Goal: Task Accomplishment & Management: Use online tool/utility

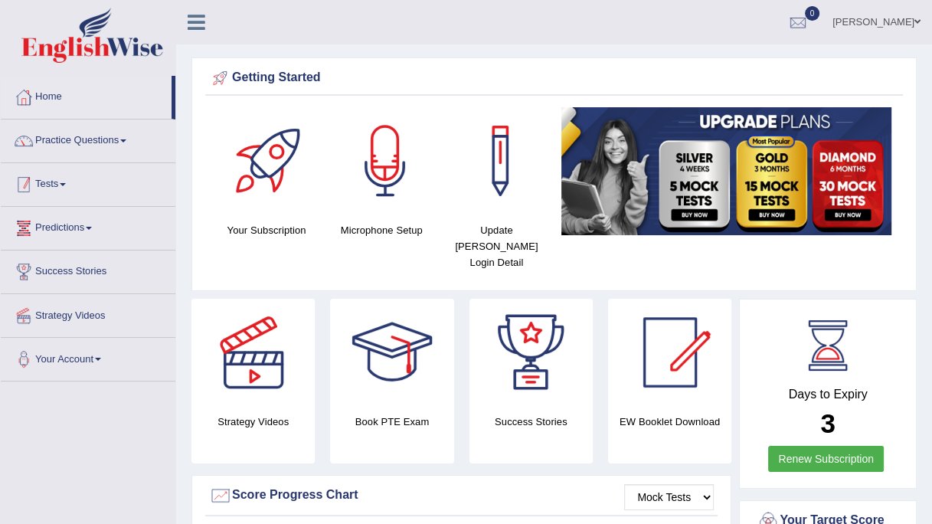
click at [70, 188] on link "Tests" at bounding box center [88, 182] width 175 height 38
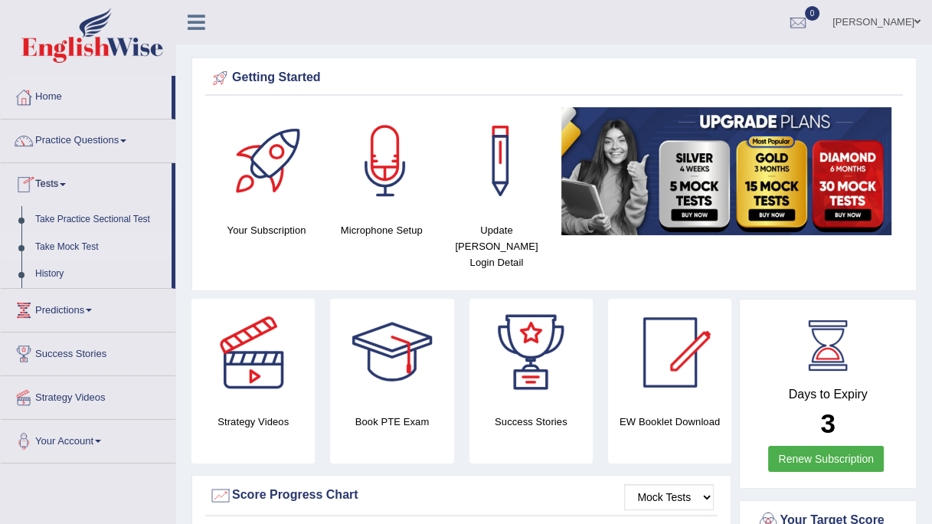
click at [67, 243] on link "Take Mock Test" at bounding box center [99, 247] width 143 height 28
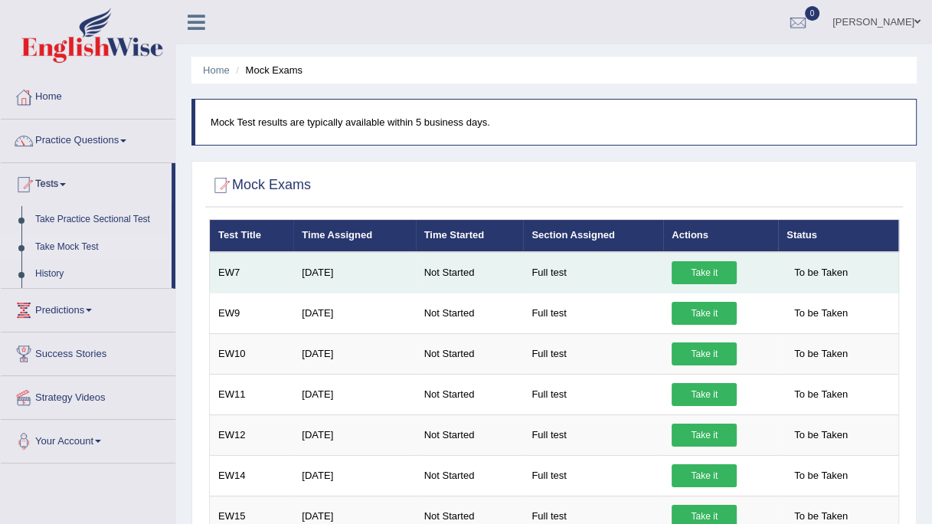
click at [675, 276] on link "Take it" at bounding box center [703, 272] width 65 height 23
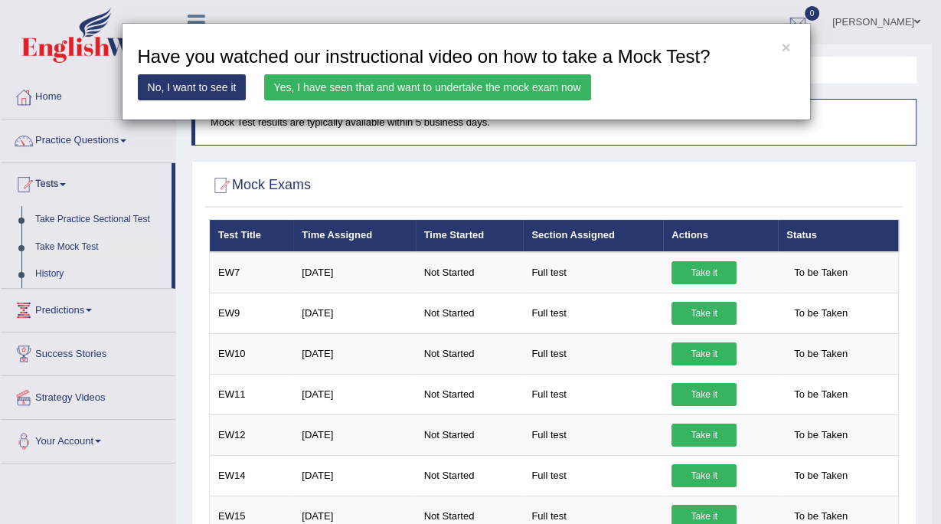
click at [462, 82] on link "Yes, I have seen that and want to undertake the mock exam now" at bounding box center [427, 87] width 327 height 26
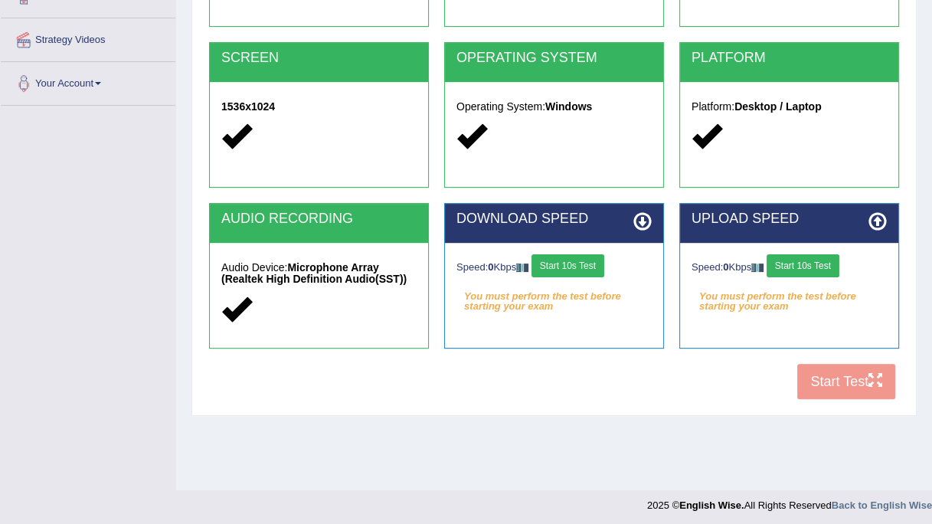
scroll to position [277, 0]
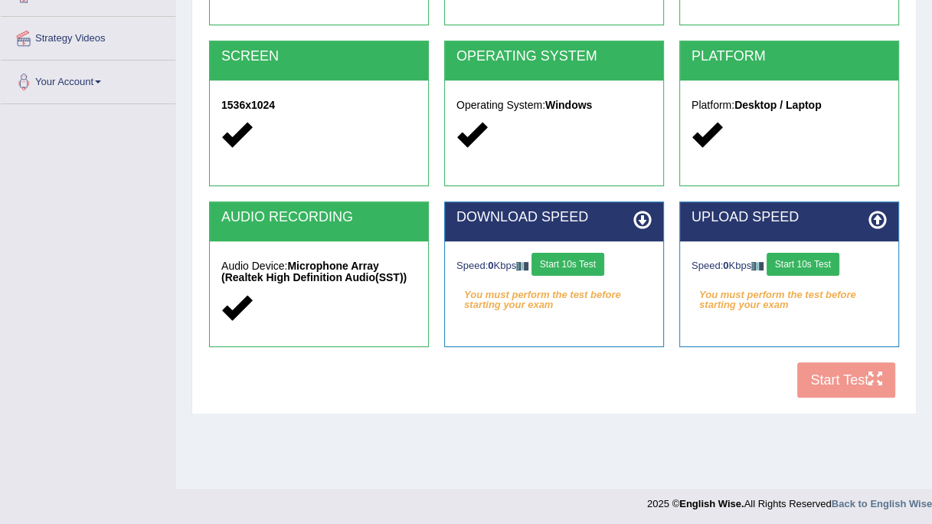
click at [569, 267] on button "Start 10s Test" at bounding box center [567, 264] width 73 height 23
click at [812, 256] on button "Start 10s Test" at bounding box center [802, 264] width 73 height 23
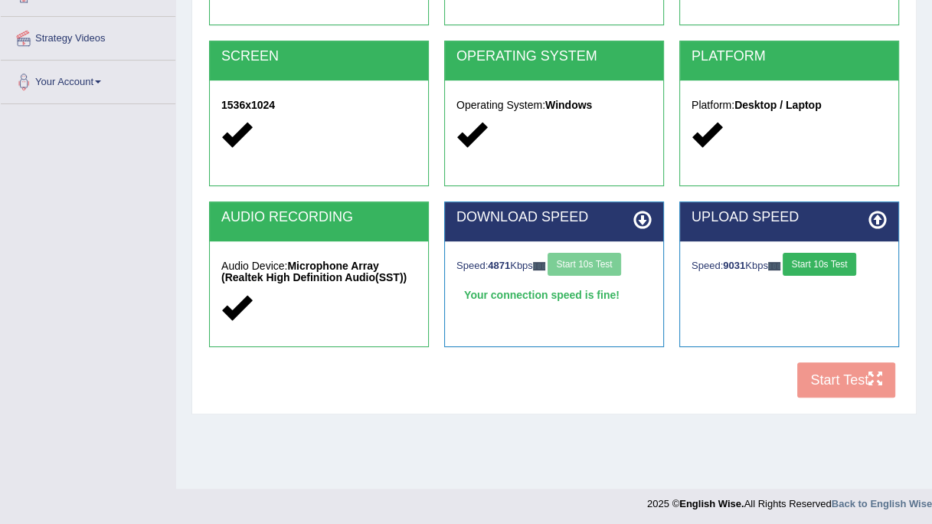
click at [825, 259] on button "Start 10s Test" at bounding box center [818, 264] width 73 height 23
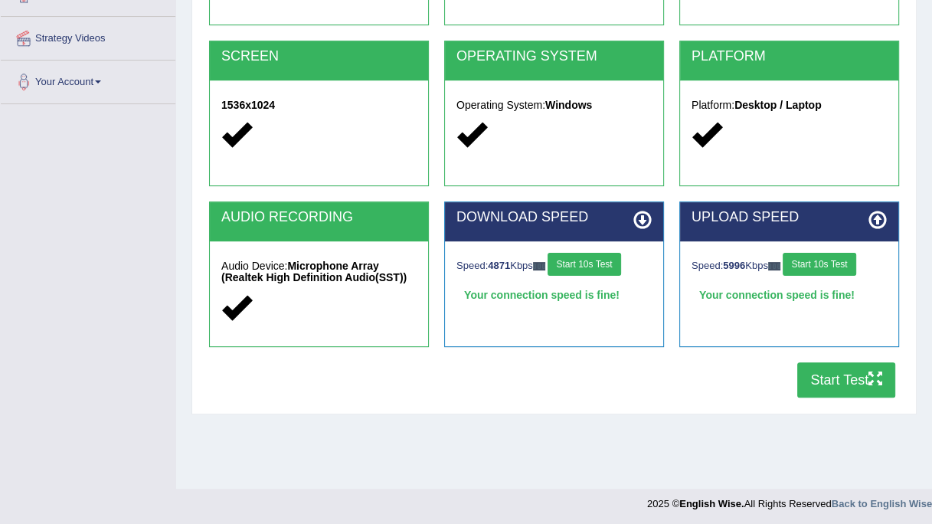
click at [850, 378] on button "Start Test" at bounding box center [846, 379] width 98 height 35
